Goal: Task Accomplishment & Management: Manage account settings

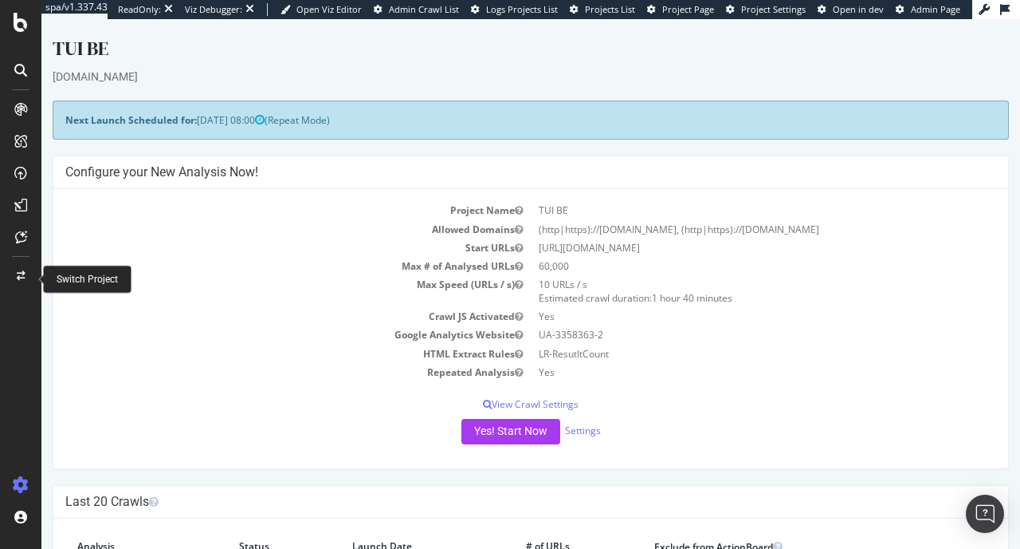
click at [25, 281] on div at bounding box center [21, 276] width 38 height 26
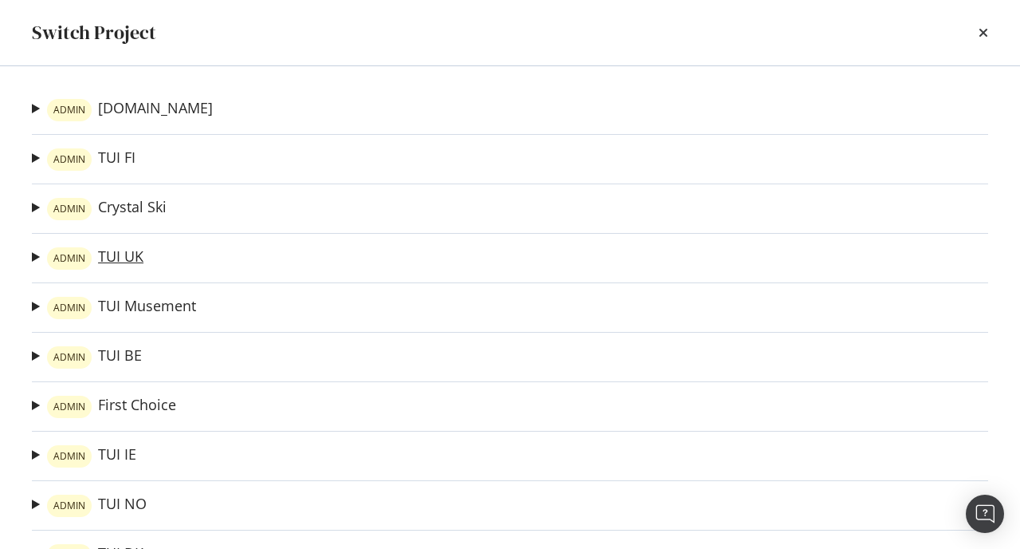
click at [126, 257] on link "ADMIN TUI [GEOGRAPHIC_DATA]" at bounding box center [95, 258] width 96 height 22
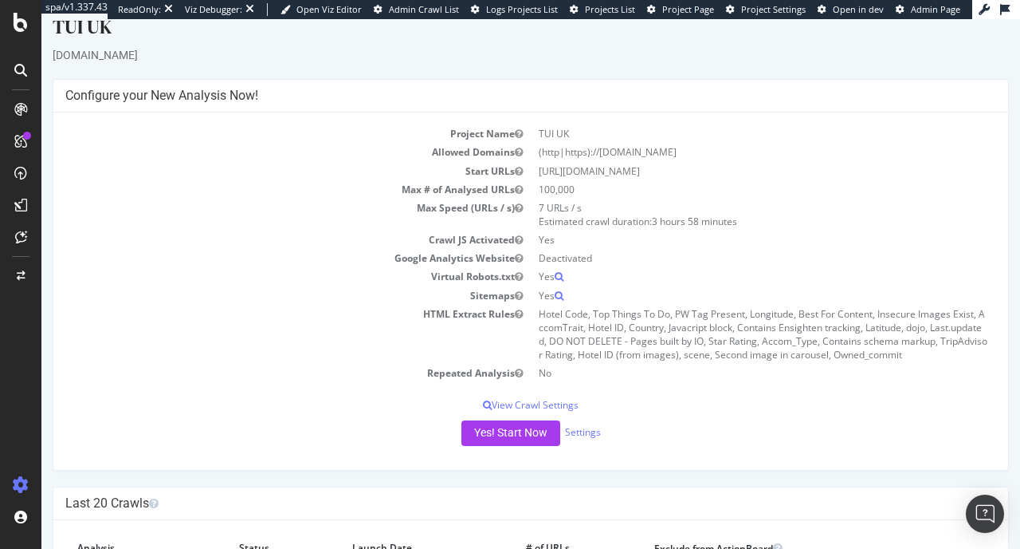
scroll to position [21, 0]
click at [512, 407] on p "View Crawl Settings" at bounding box center [530, 406] width 931 height 14
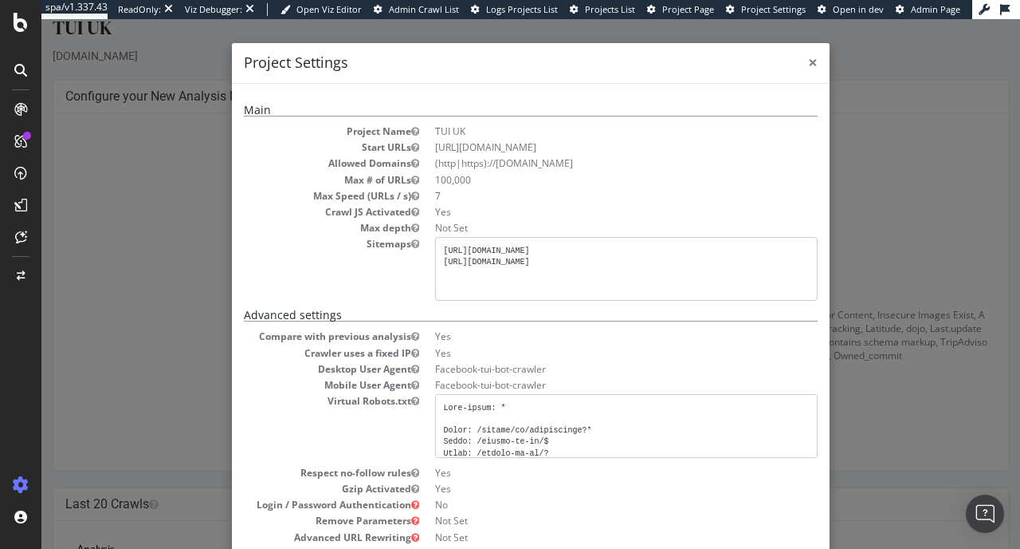
click at [817, 60] on span "×" at bounding box center [813, 62] width 10 height 22
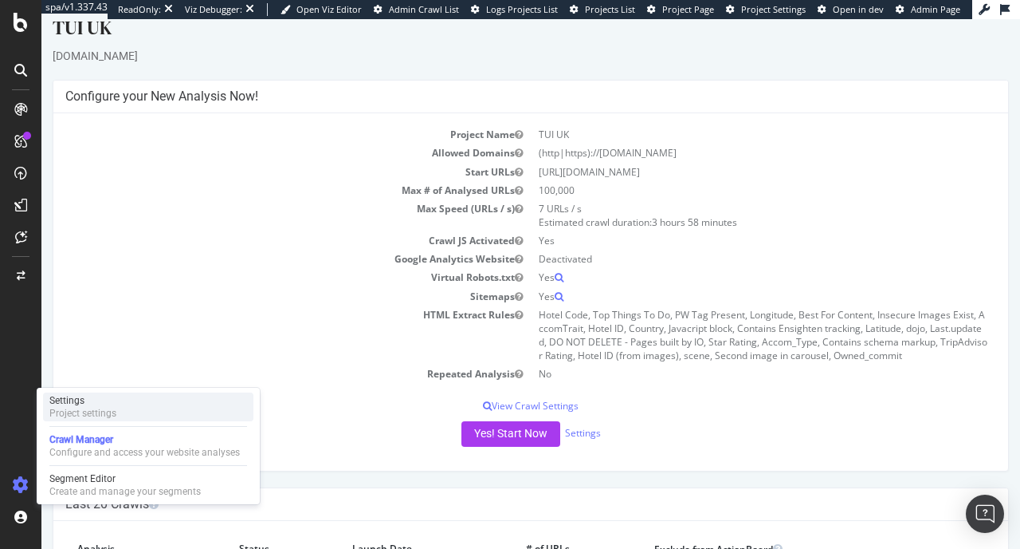
click at [100, 415] on div "Project settings" at bounding box center [82, 413] width 67 height 13
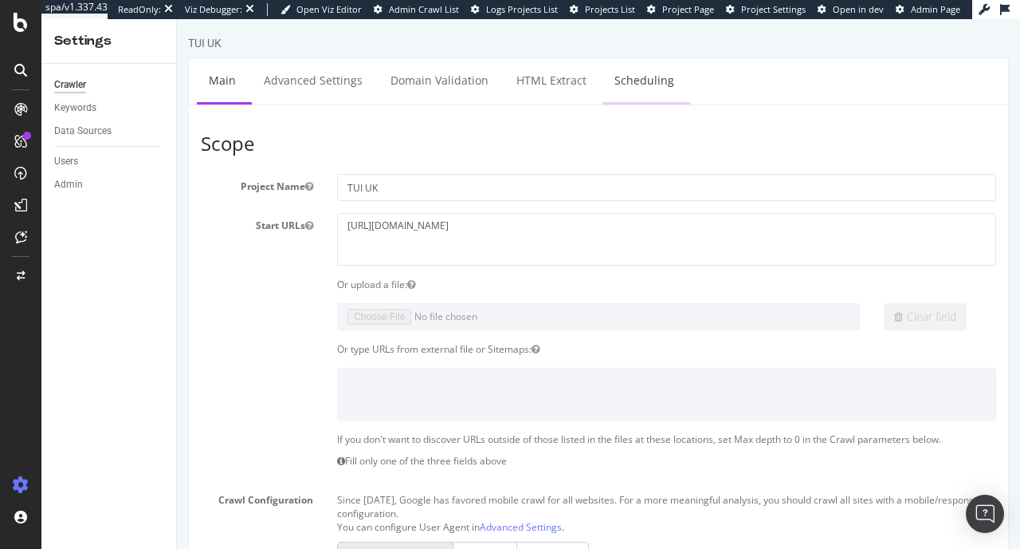
click at [623, 76] on link "Scheduling" at bounding box center [645, 80] width 84 height 44
